Goal: Transaction & Acquisition: Purchase product/service

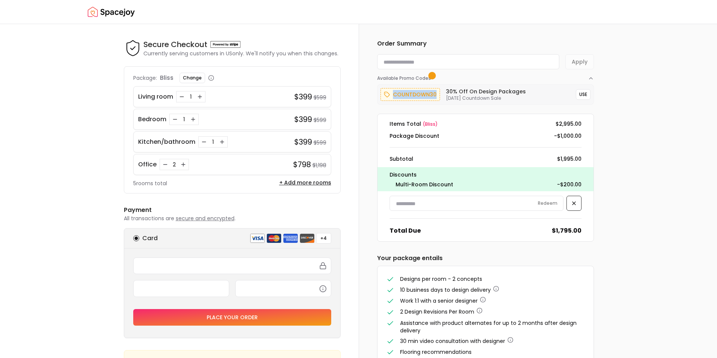
drag, startPoint x: 435, startPoint y: 96, endPoint x: 395, endPoint y: 95, distance: 40.3
click at [395, 95] on p "countdown30" at bounding box center [415, 94] width 44 height 9
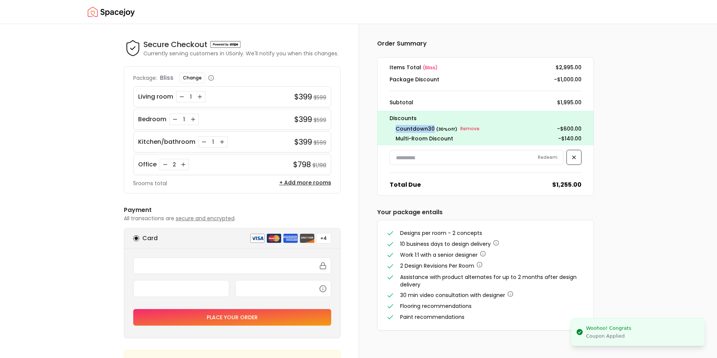
drag, startPoint x: 396, startPoint y: 127, endPoint x: 432, endPoint y: 127, distance: 35.8
click at [432, 127] on span "countdown30" at bounding box center [415, 129] width 39 height 8
copy span "countdown30"
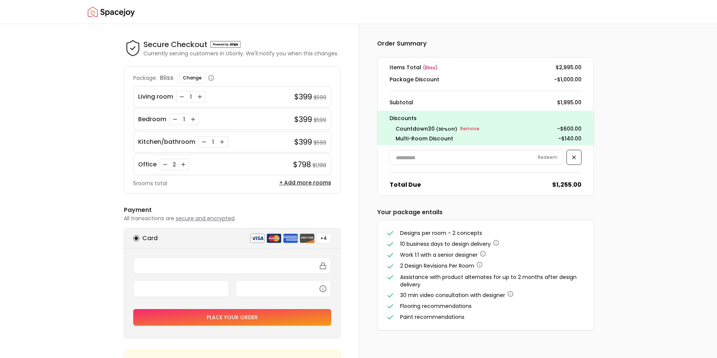
click at [488, 153] on input at bounding box center [477, 157] width 174 height 15
click at [162, 164] on icon "Decrease quantity for Office" at bounding box center [165, 165] width 6 height 6
click at [163, 164] on icon "Decrease quantity for Office" at bounding box center [165, 165] width 6 height 6
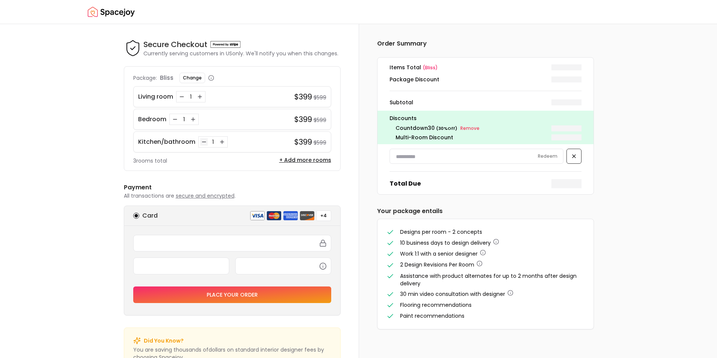
click at [201, 143] on icon "Decrease quantity for Kitchen/bathroom" at bounding box center [204, 142] width 6 height 6
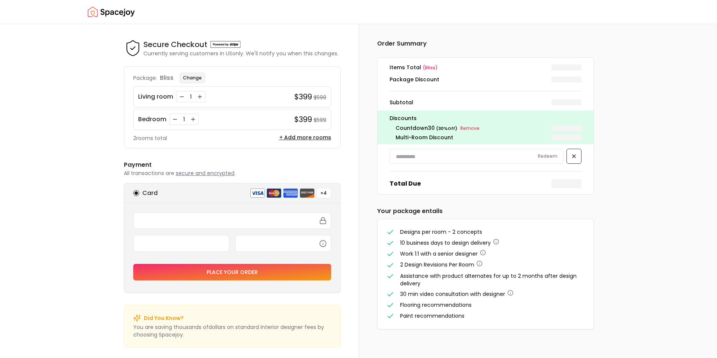
click at [192, 76] on button "Change" at bounding box center [193, 78] width 26 height 11
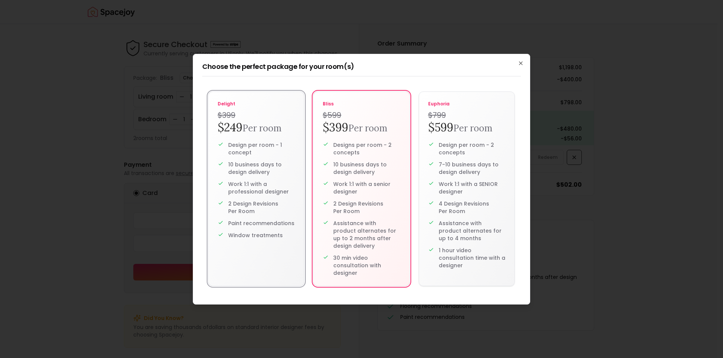
click at [256, 127] on small "Per room" at bounding box center [262, 128] width 39 height 12
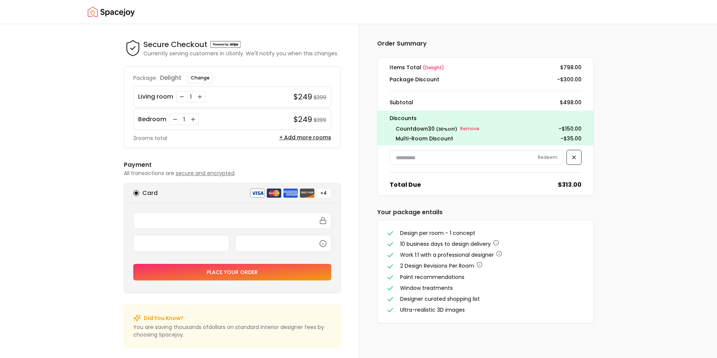
drag, startPoint x: 393, startPoint y: 129, endPoint x: 455, endPoint y: 132, distance: 62.2
click at [455, 132] on div "countdown30 ( 30 % Off) Remove - $150.00" at bounding box center [486, 128] width 192 height 9
drag, startPoint x: 565, startPoint y: 128, endPoint x: 584, endPoint y: 129, distance: 18.8
click at [584, 129] on div "Discounts countdown30 ( 30 % Off) Remove - $150.00 Multi-Room Discount -$35.00" at bounding box center [486, 128] width 216 height 35
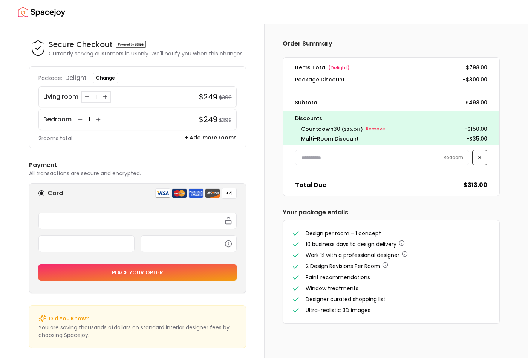
click at [373, 164] on input at bounding box center [382, 157] width 174 height 15
click at [477, 157] on icon at bounding box center [479, 157] width 6 height 6
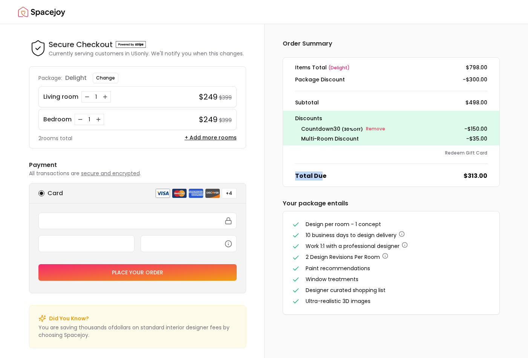
drag, startPoint x: 317, startPoint y: 174, endPoint x: 293, endPoint y: 174, distance: 24.5
click at [293, 174] on div "Total Due $313.00" at bounding box center [391, 175] width 204 height 9
click at [316, 175] on dt "Total Due" at bounding box center [310, 175] width 31 height 9
drag, startPoint x: 320, startPoint y: 174, endPoint x: 298, endPoint y: 176, distance: 22.7
click at [298, 176] on dt "Total Due" at bounding box center [310, 175] width 31 height 9
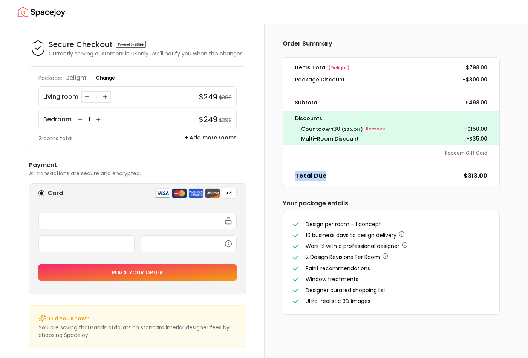
drag, startPoint x: 314, startPoint y: 177, endPoint x: 295, endPoint y: 180, distance: 19.5
click at [295, 180] on div "Total Due $313.00" at bounding box center [391, 175] width 204 height 9
click at [344, 183] on dl "Items Total ( delight ) $798.00 Package Discount -$300.00 Subtotal $498.00 Disc…" at bounding box center [390, 122] width 217 height 130
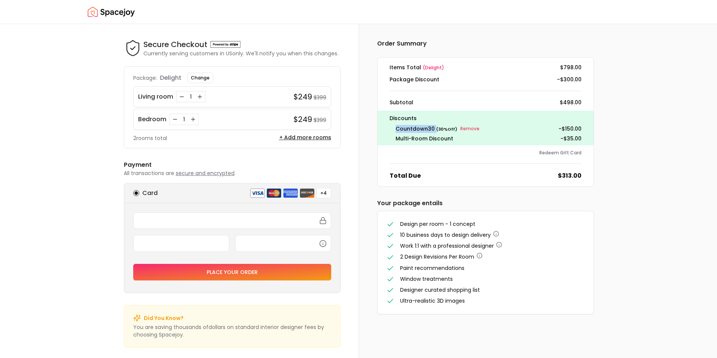
drag, startPoint x: 434, startPoint y: 127, endPoint x: 398, endPoint y: 129, distance: 35.8
click at [394, 129] on div "countdown30 ( 30 % Off) Remove - $150.00" at bounding box center [486, 128] width 192 height 9
click at [408, 130] on span "countdown30" at bounding box center [415, 129] width 39 height 8
click at [432, 132] on span "countdown30" at bounding box center [415, 129] width 39 height 8
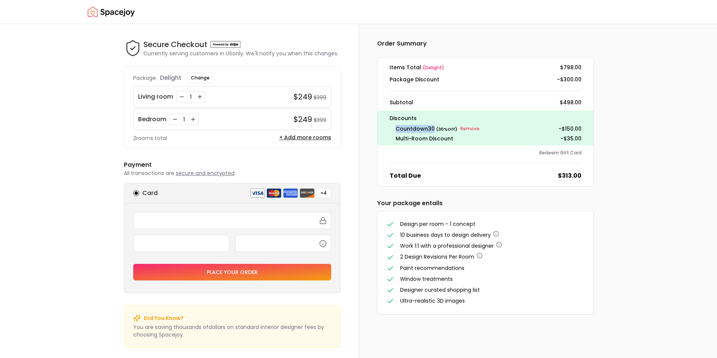
drag, startPoint x: 433, startPoint y: 130, endPoint x: 395, endPoint y: 128, distance: 37.4
click at [396, 128] on span "countdown30" at bounding box center [415, 129] width 39 height 8
copy span "countdown30"
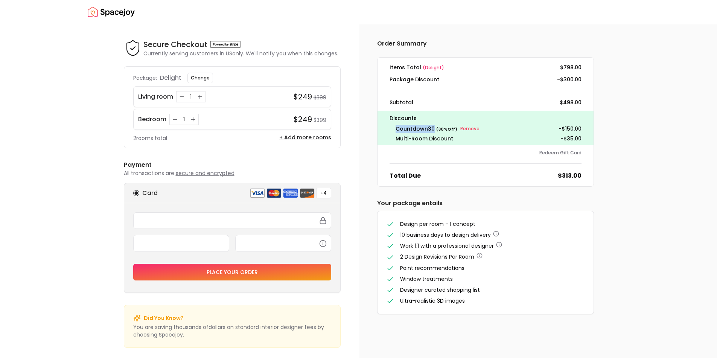
copy span "countdown30"
drag, startPoint x: 472, startPoint y: 134, endPoint x: 466, endPoint y: 129, distance: 7.5
click at [468, 131] on div "Discounts countdown30 ( 30 % Off) Remove - $150.00 Multi-Room Discount -$35.00" at bounding box center [486, 128] width 216 height 35
click at [465, 128] on small "Remove" at bounding box center [470, 129] width 19 height 6
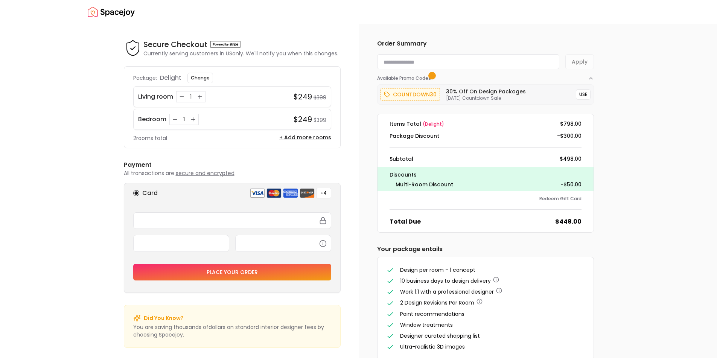
click at [468, 93] on h6 "30% Off on Design Packages" at bounding box center [486, 92] width 80 height 8
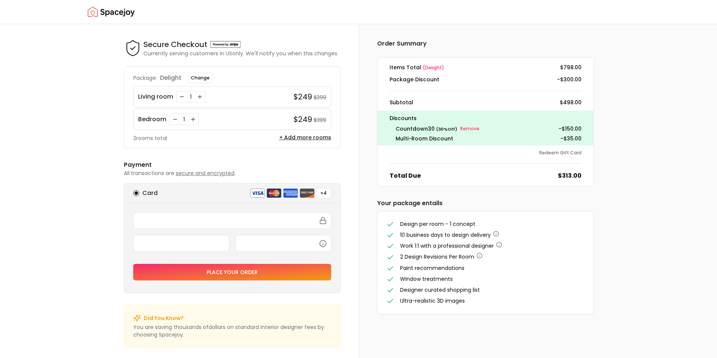
click at [407, 130] on span "countdown30" at bounding box center [415, 129] width 39 height 8
click at [429, 131] on span "countdown30" at bounding box center [415, 129] width 39 height 8
copy span "countdown30"
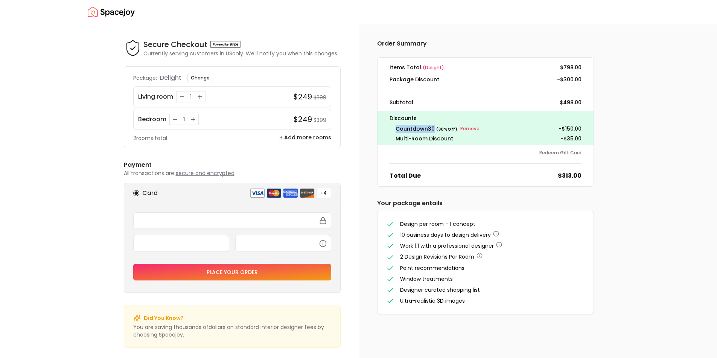
click at [359, 127] on div "Order Summary Items Total ( delight ) $798.00 Package Discount -$300.00 Subtota…" at bounding box center [485, 176] width 253 height 305
click at [371, 297] on div "Order Summary Items Total ( delight ) $798.00 Package Discount -$300.00 Subtota…" at bounding box center [485, 176] width 253 height 305
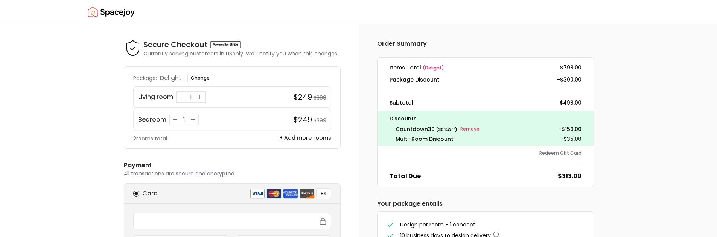
drag, startPoint x: 463, startPoint y: 127, endPoint x: 458, endPoint y: 130, distance: 6.1
click at [463, 128] on small "Remove" at bounding box center [470, 129] width 19 height 6
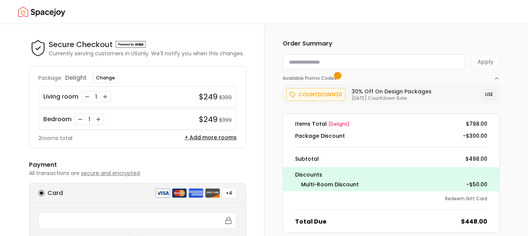
click at [493, 95] on button "USE" at bounding box center [488, 94] width 15 height 11
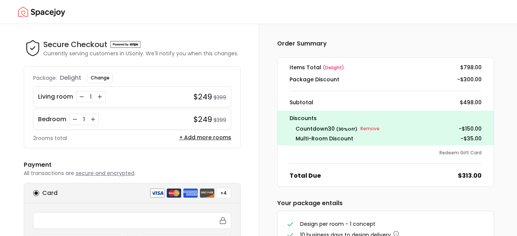
drag, startPoint x: 374, startPoint y: 130, endPoint x: 365, endPoint y: 138, distance: 11.8
click at [374, 130] on small "Remove" at bounding box center [369, 129] width 19 height 6
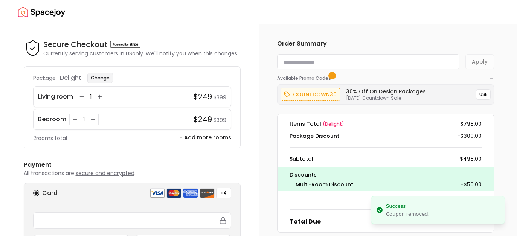
click at [100, 78] on button "Change" at bounding box center [100, 78] width 26 height 11
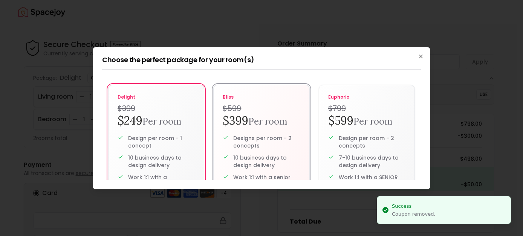
click at [285, 134] on p "Designs per room - 2 concepts" at bounding box center [266, 141] width 67 height 15
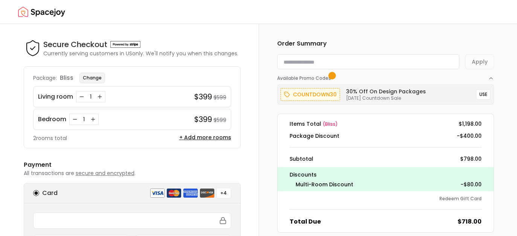
click at [90, 81] on button "Change" at bounding box center [92, 78] width 26 height 11
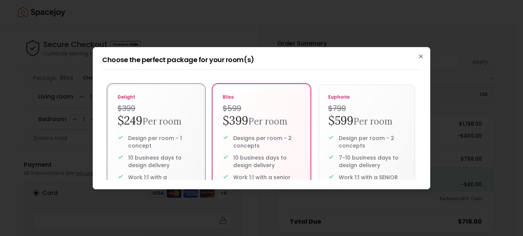
click at [127, 104] on h4 "$399" at bounding box center [156, 108] width 77 height 11
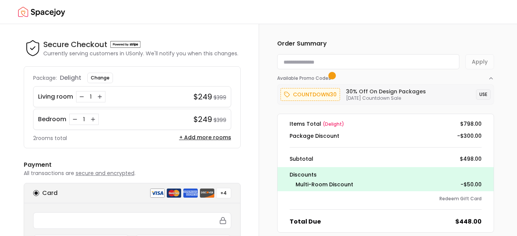
click at [486, 96] on button "USE" at bounding box center [483, 94] width 15 height 11
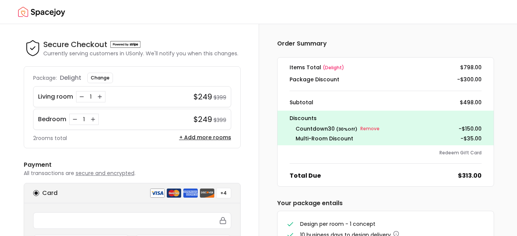
click at [313, 130] on span "countdown30" at bounding box center [315, 129] width 39 height 8
copy div "countdown30"
click at [366, 156] on div "Redeem Gift Card" at bounding box center [386, 153] width 192 height 6
drag, startPoint x: 351, startPoint y: 139, endPoint x: 290, endPoint y: 140, distance: 61.0
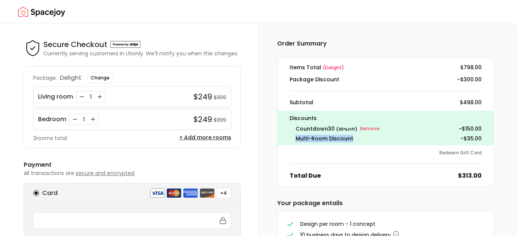
click at [290, 140] on div "Multi-Room Discount -$35.00" at bounding box center [386, 139] width 192 height 8
click at [331, 128] on span "countdown30" at bounding box center [315, 129] width 39 height 8
drag, startPoint x: 353, startPoint y: 138, endPoint x: 291, endPoint y: 137, distance: 61.8
click at [291, 137] on div "Multi-Room Discount -$35.00" at bounding box center [386, 139] width 192 height 8
copy dt "Multi-Room Discount"
